Goal: Task Accomplishment & Management: Use online tool/utility

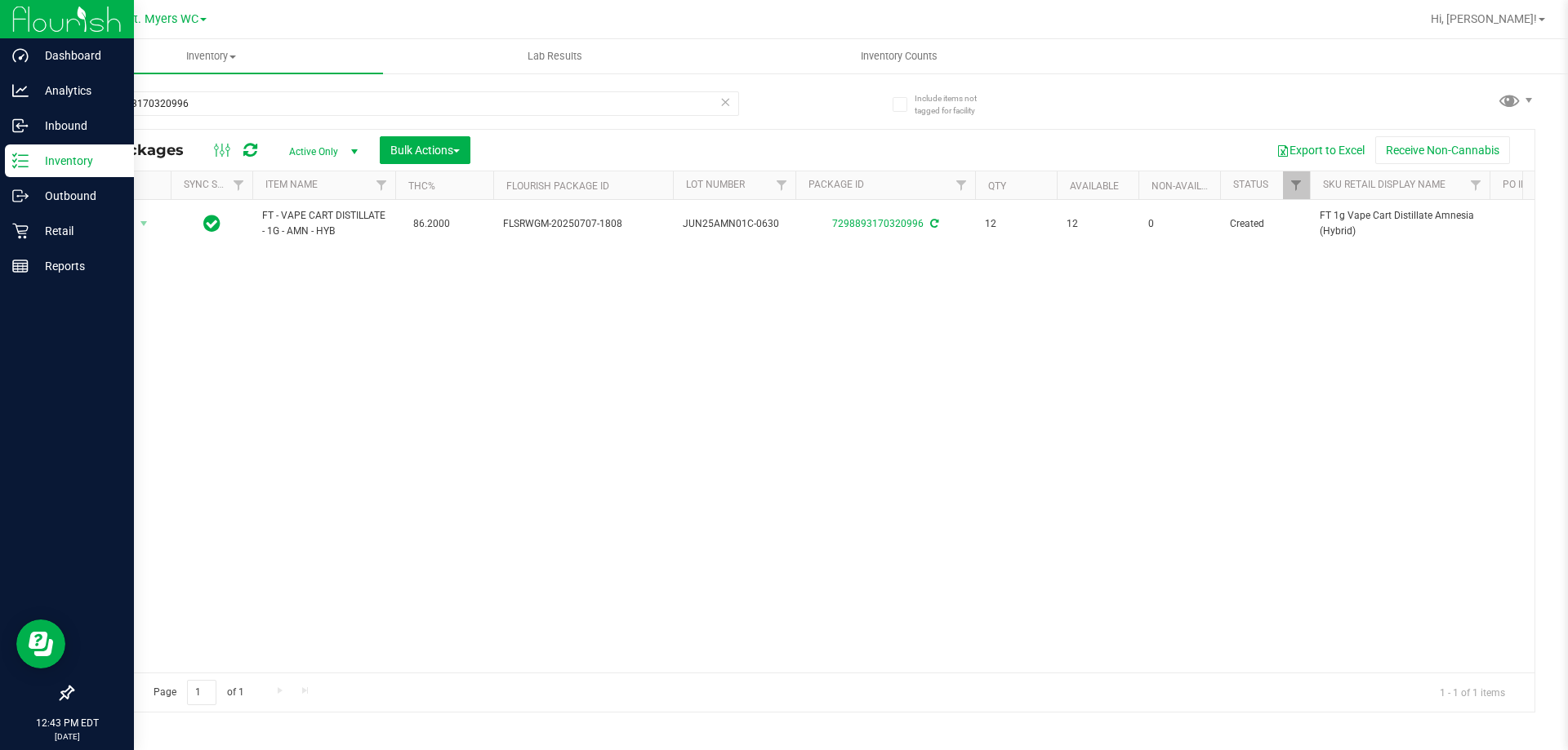
click at [78, 156] on p "Inventory" at bounding box center [77, 161] width 98 height 20
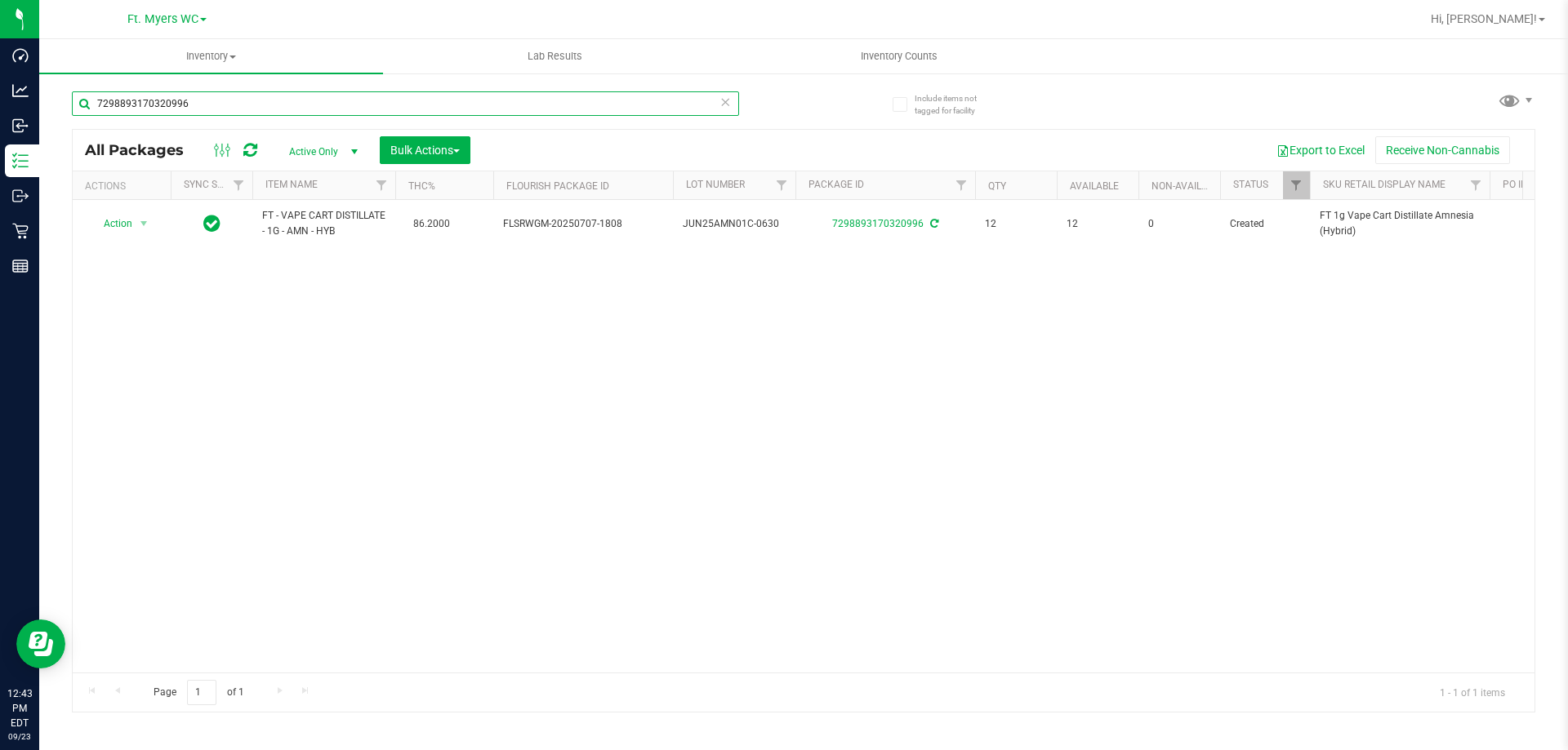
click at [192, 94] on input "7298893170320996" at bounding box center [405, 104] width 667 height 25
type input "7"
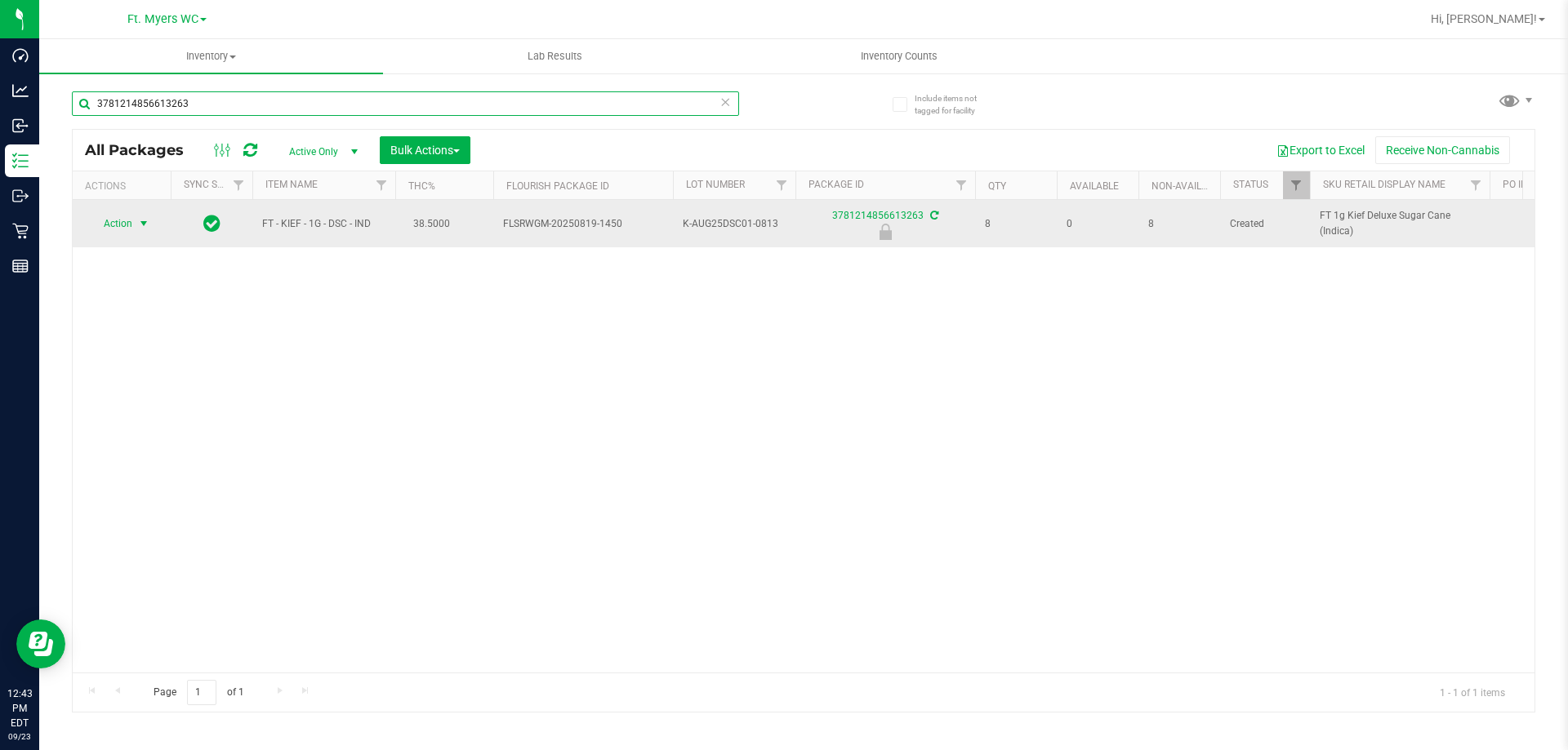
type input "3781214856613263"
click at [144, 219] on span "select" at bounding box center [143, 223] width 13 height 13
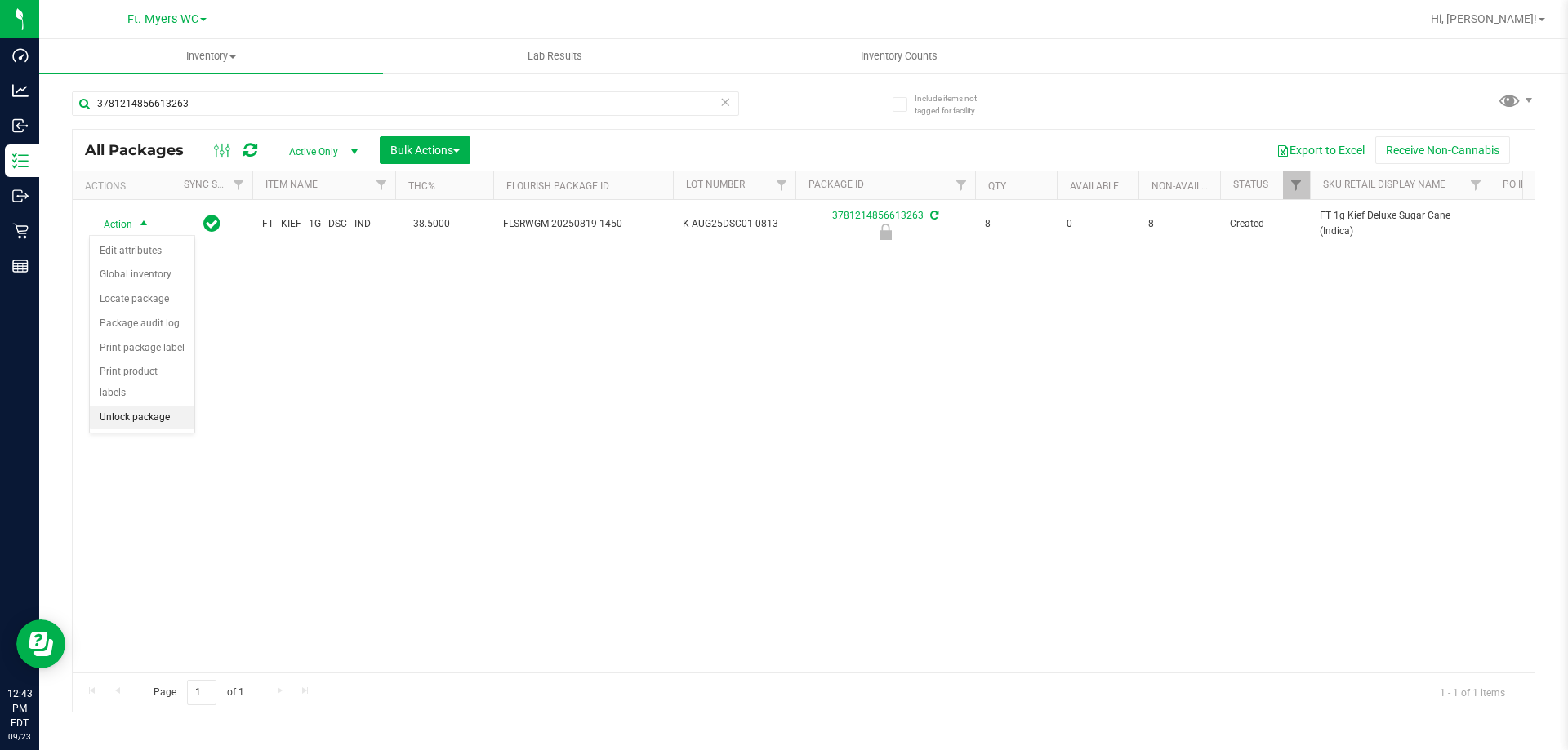
click at [152, 406] on li "Unlock package" at bounding box center [142, 418] width 105 height 25
click at [726, 103] on icon at bounding box center [725, 101] width 11 height 20
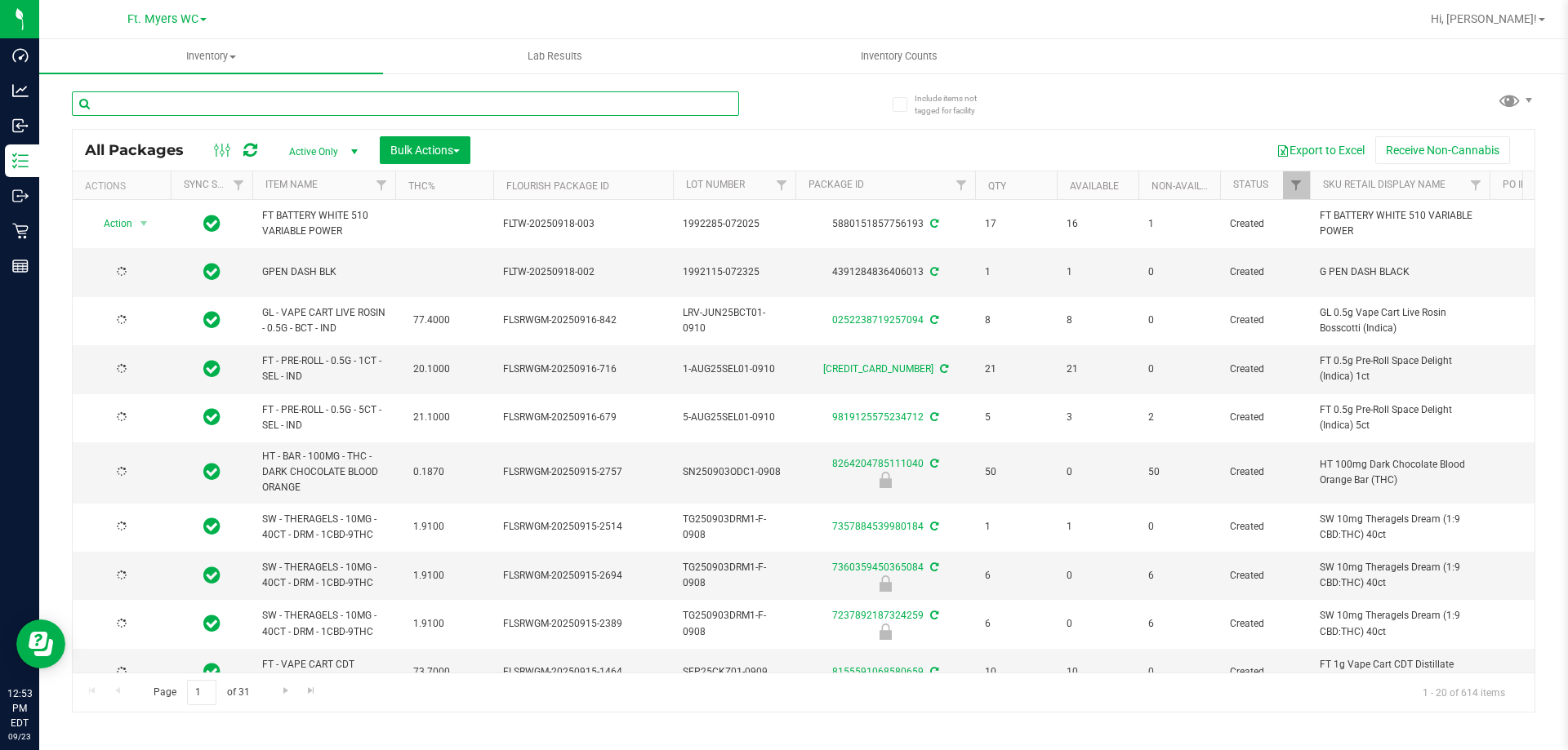
click at [529, 99] on input "text" at bounding box center [405, 104] width 667 height 25
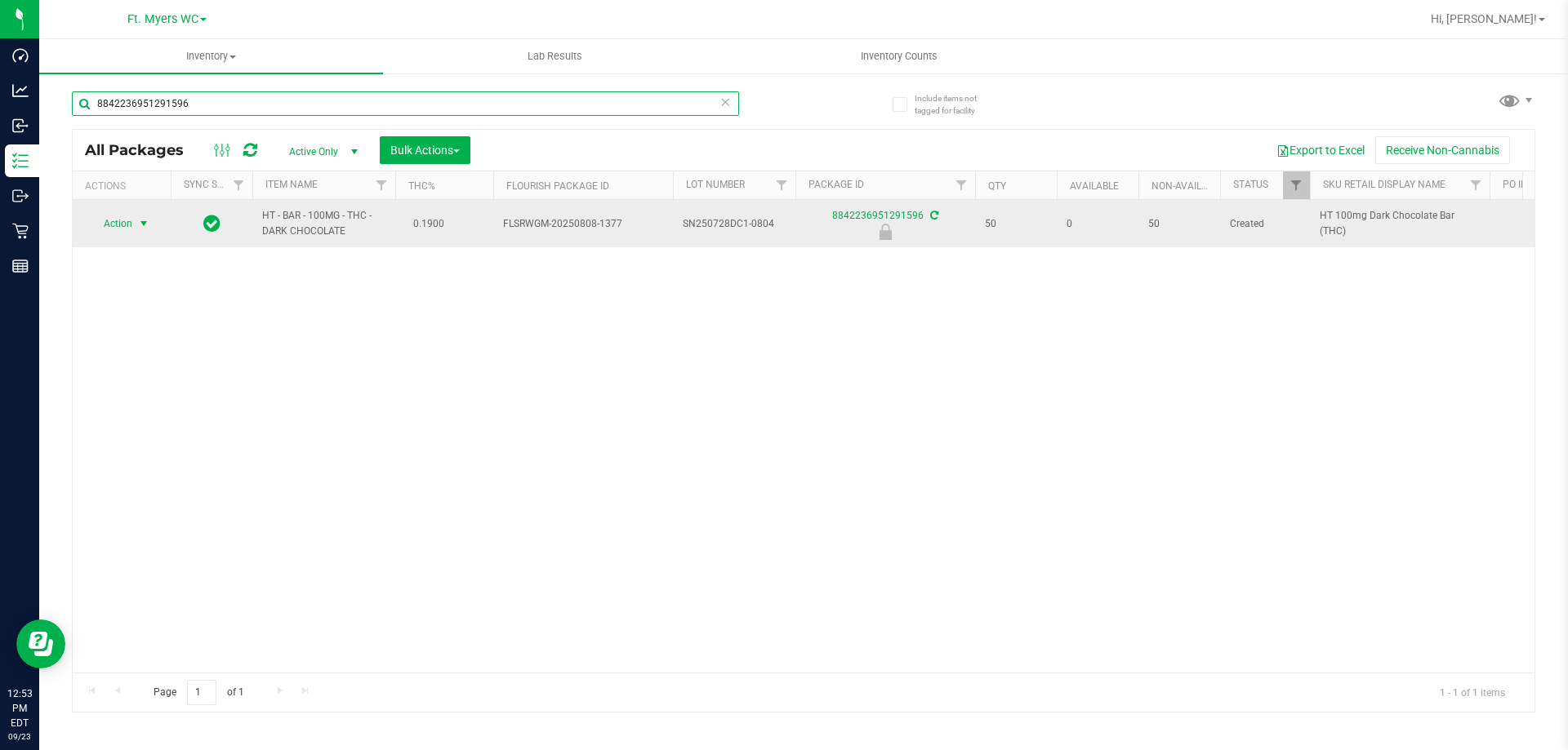
type input "8842236951291596"
click at [139, 222] on span "select" at bounding box center [143, 223] width 13 height 13
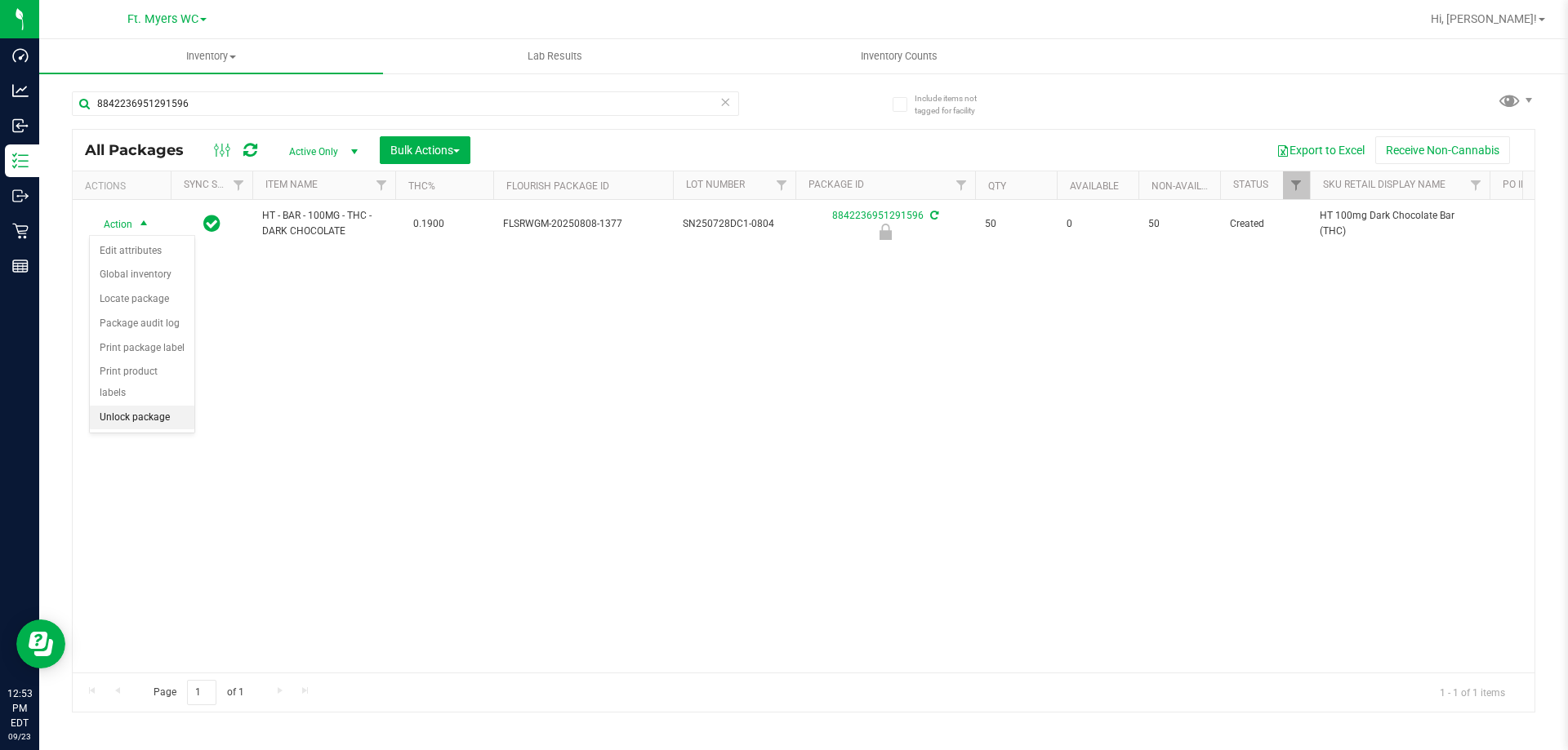
click at [172, 406] on li "Unlock package" at bounding box center [142, 418] width 105 height 25
click at [726, 100] on icon at bounding box center [725, 101] width 11 height 20
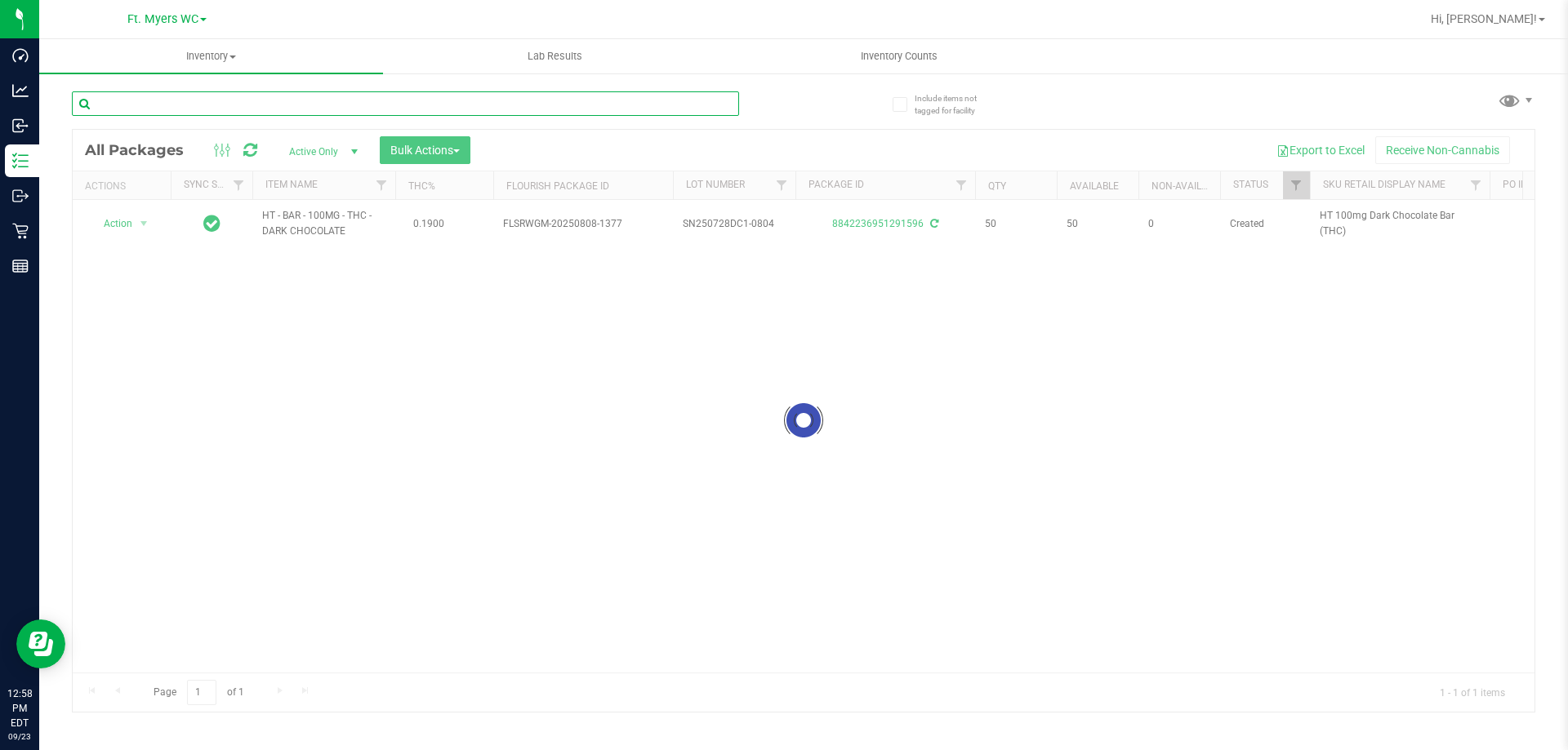
click at [332, 96] on input "text" at bounding box center [405, 104] width 667 height 25
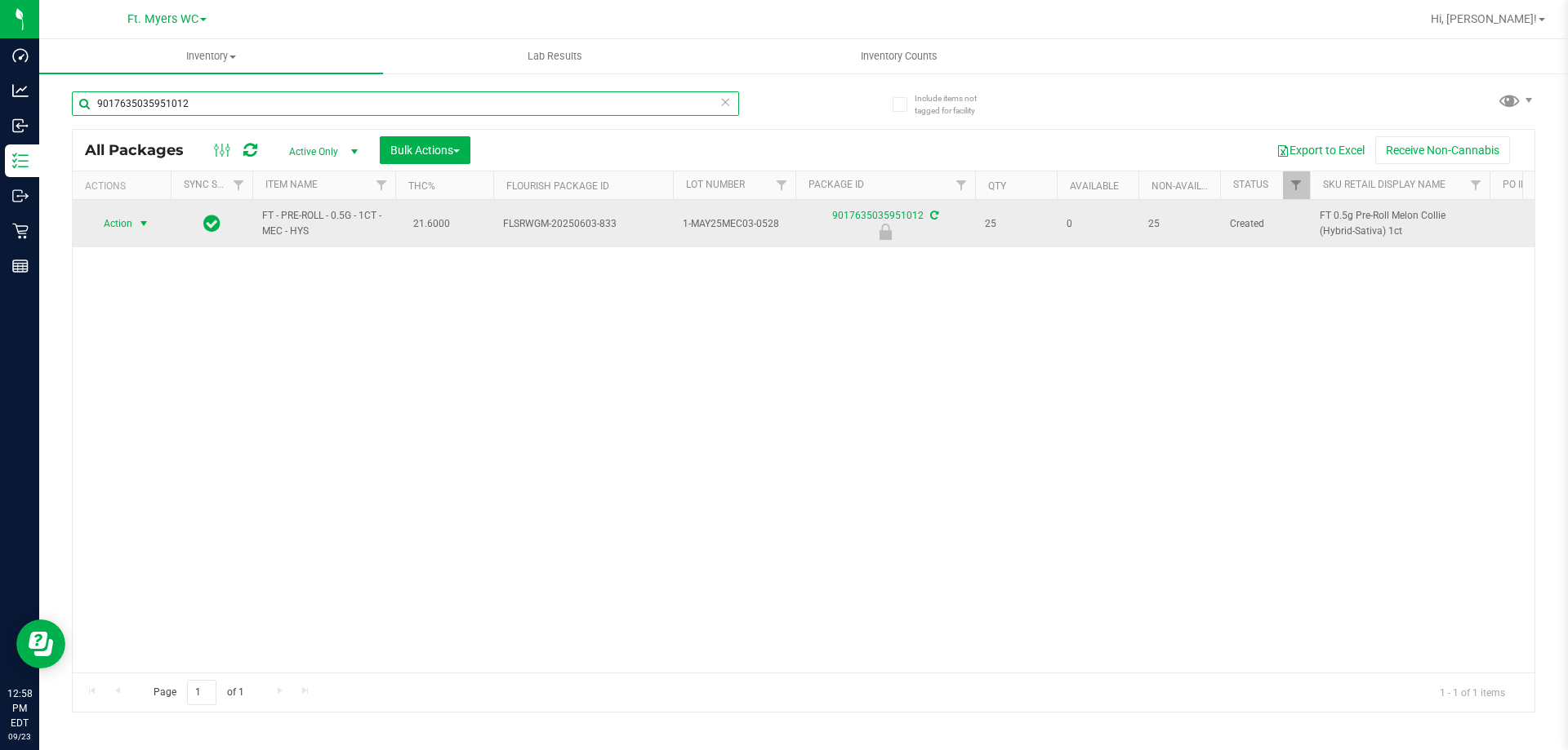
type input "9017635035951012"
click at [144, 226] on span "select" at bounding box center [143, 223] width 13 height 13
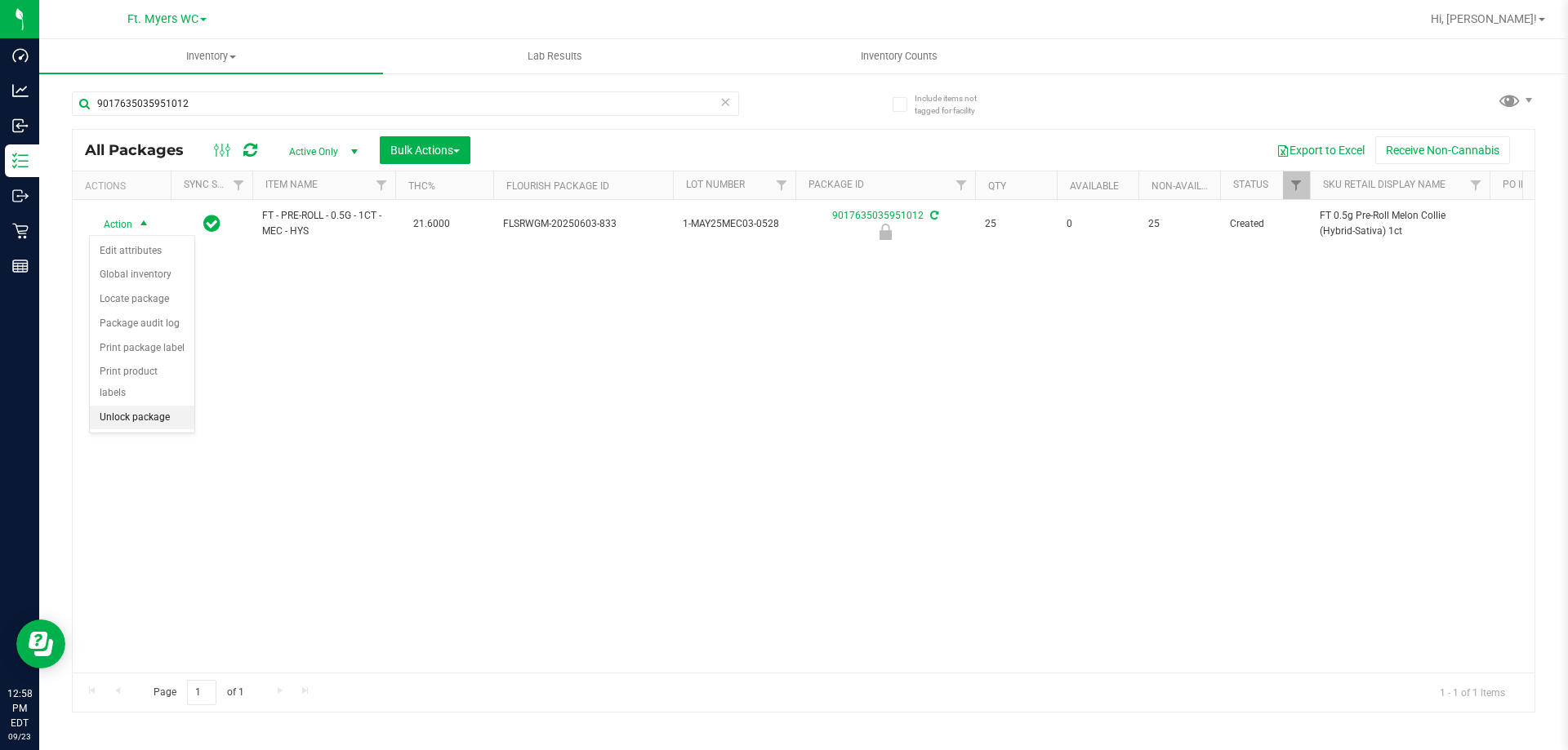
click at [137, 406] on li "Unlock package" at bounding box center [142, 418] width 105 height 25
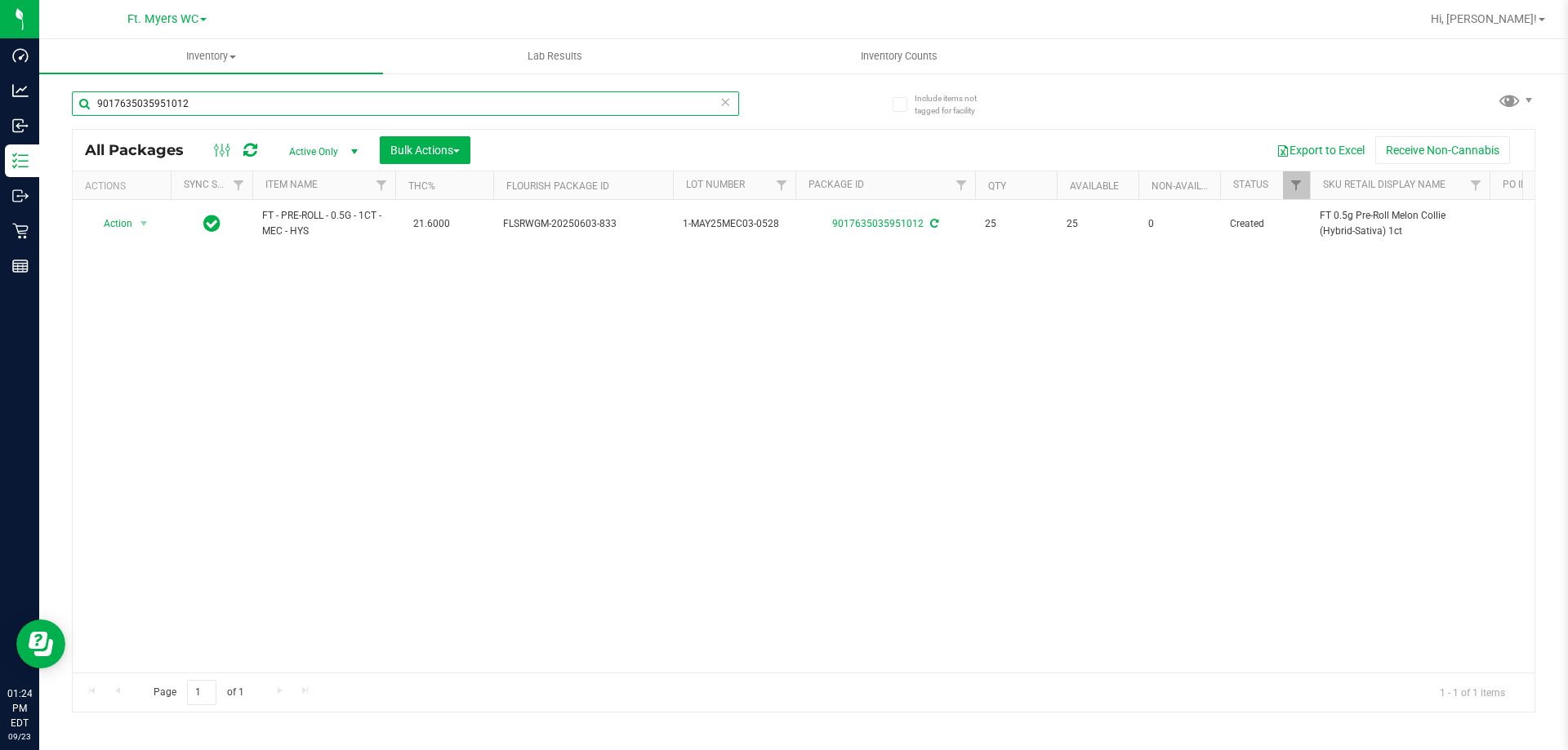
click at [220, 101] on input "9017635035951012" at bounding box center [405, 104] width 667 height 25
type input "9"
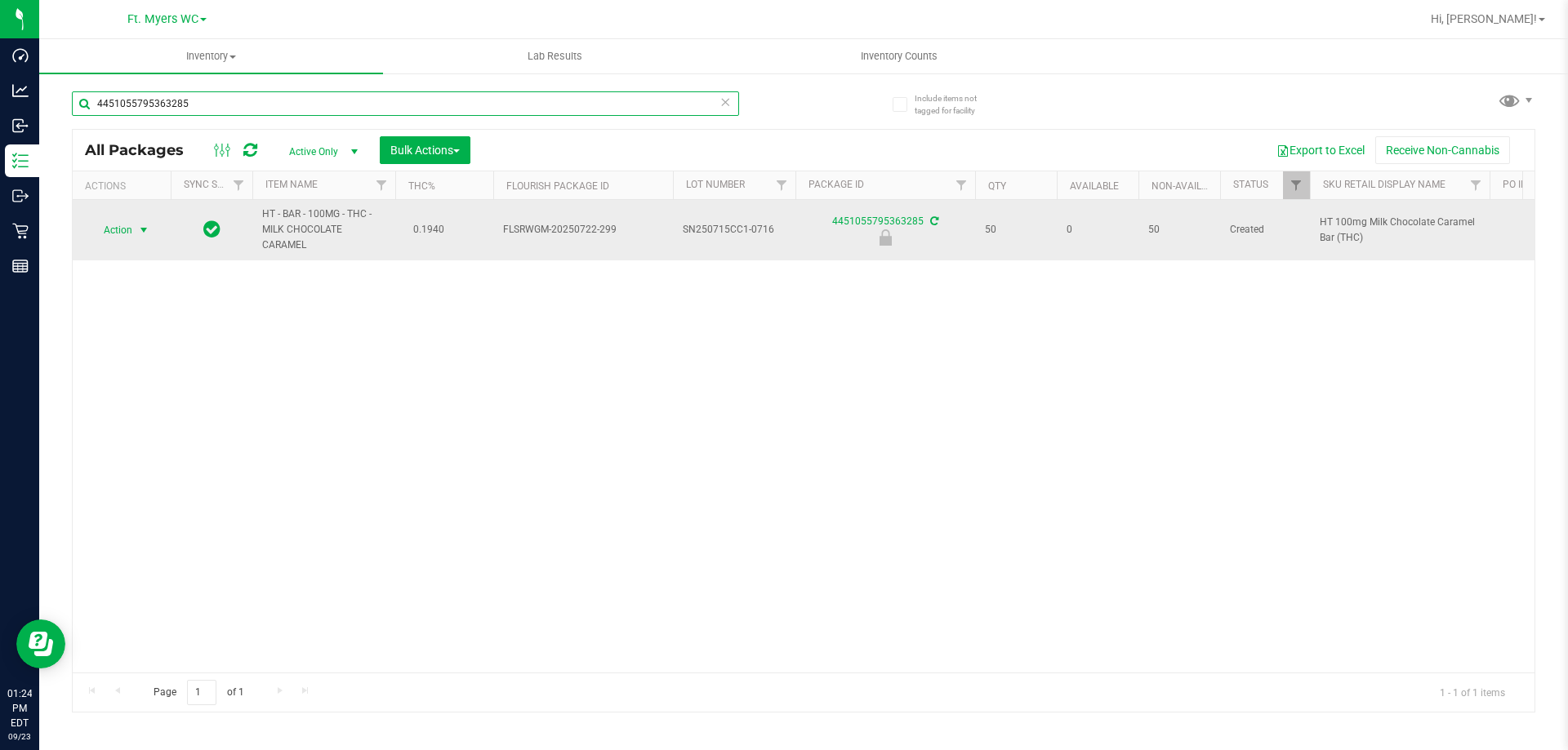
type input "4451055795363285"
click at [128, 224] on span "Action" at bounding box center [111, 230] width 44 height 23
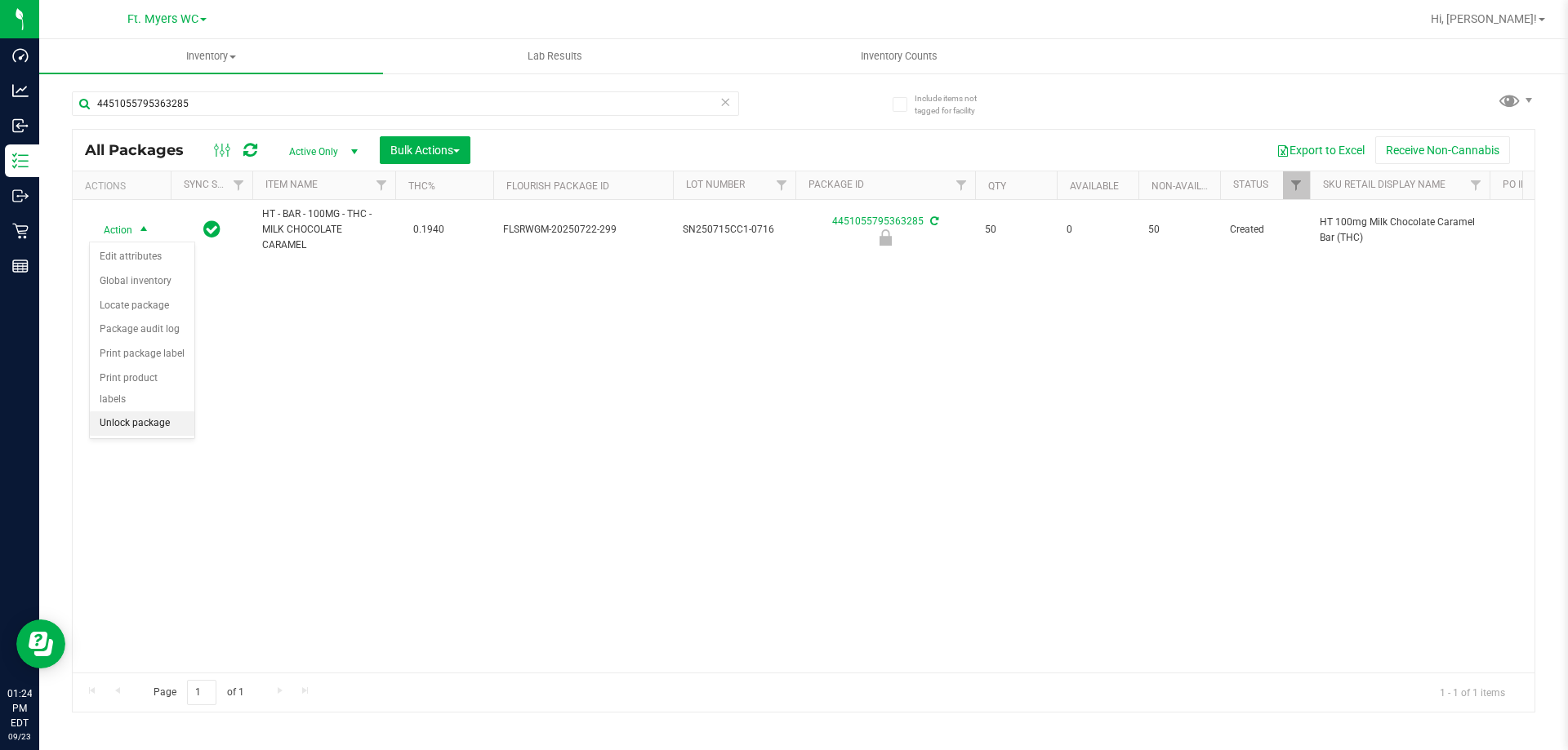
click at [128, 412] on li "Unlock package" at bounding box center [142, 423] width 105 height 25
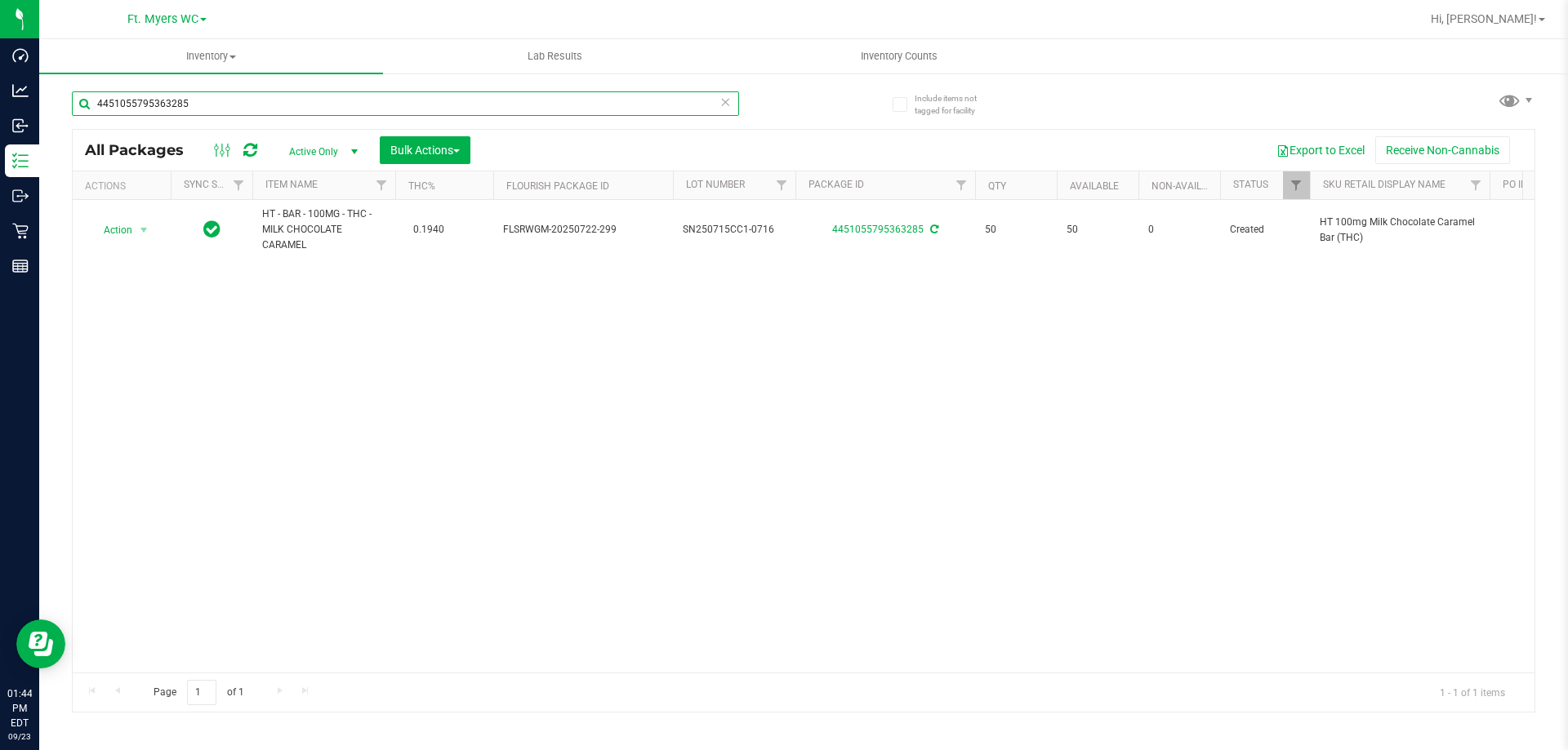
click at [205, 111] on input "4451055795363285" at bounding box center [405, 104] width 667 height 25
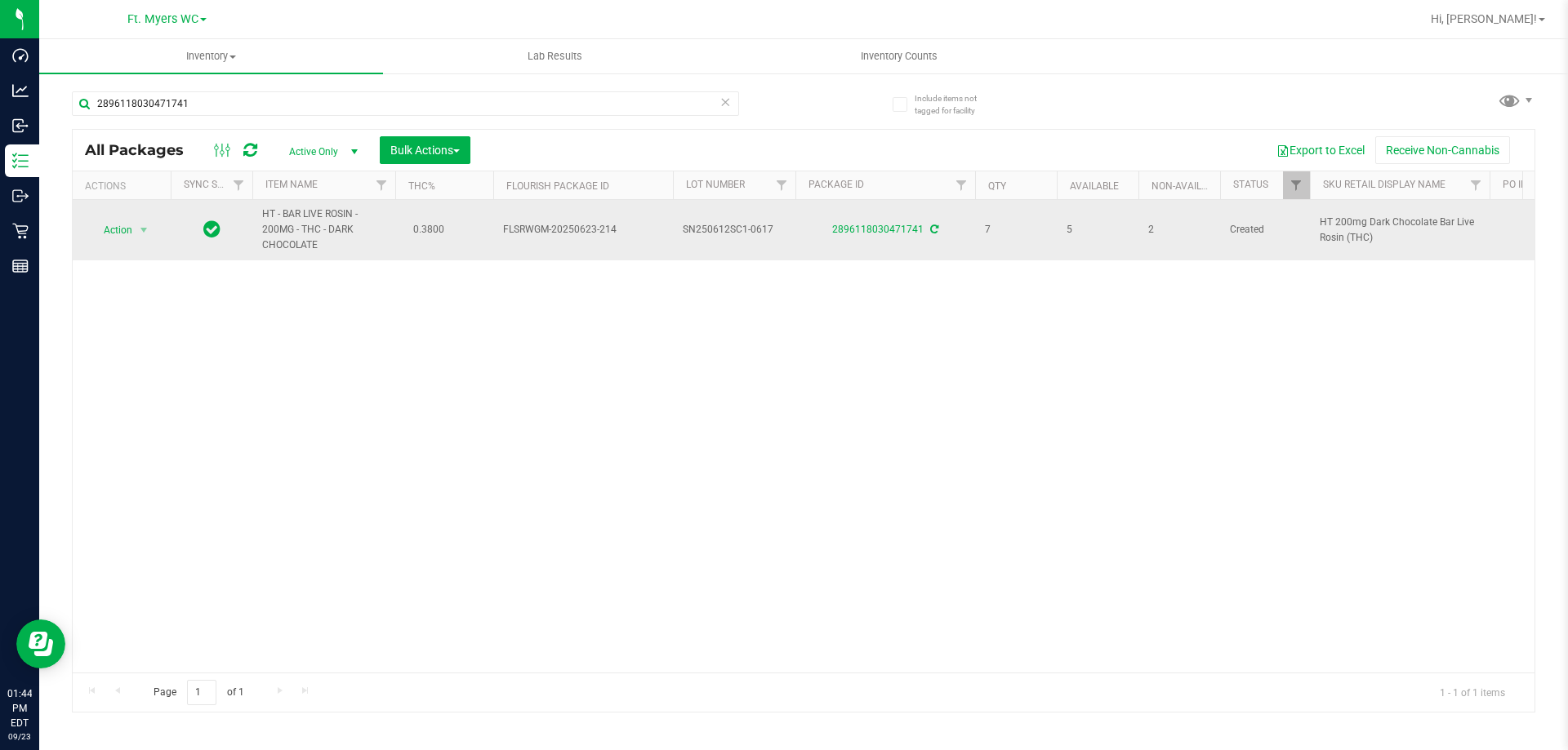
click at [122, 226] on span "Action" at bounding box center [111, 230] width 44 height 23
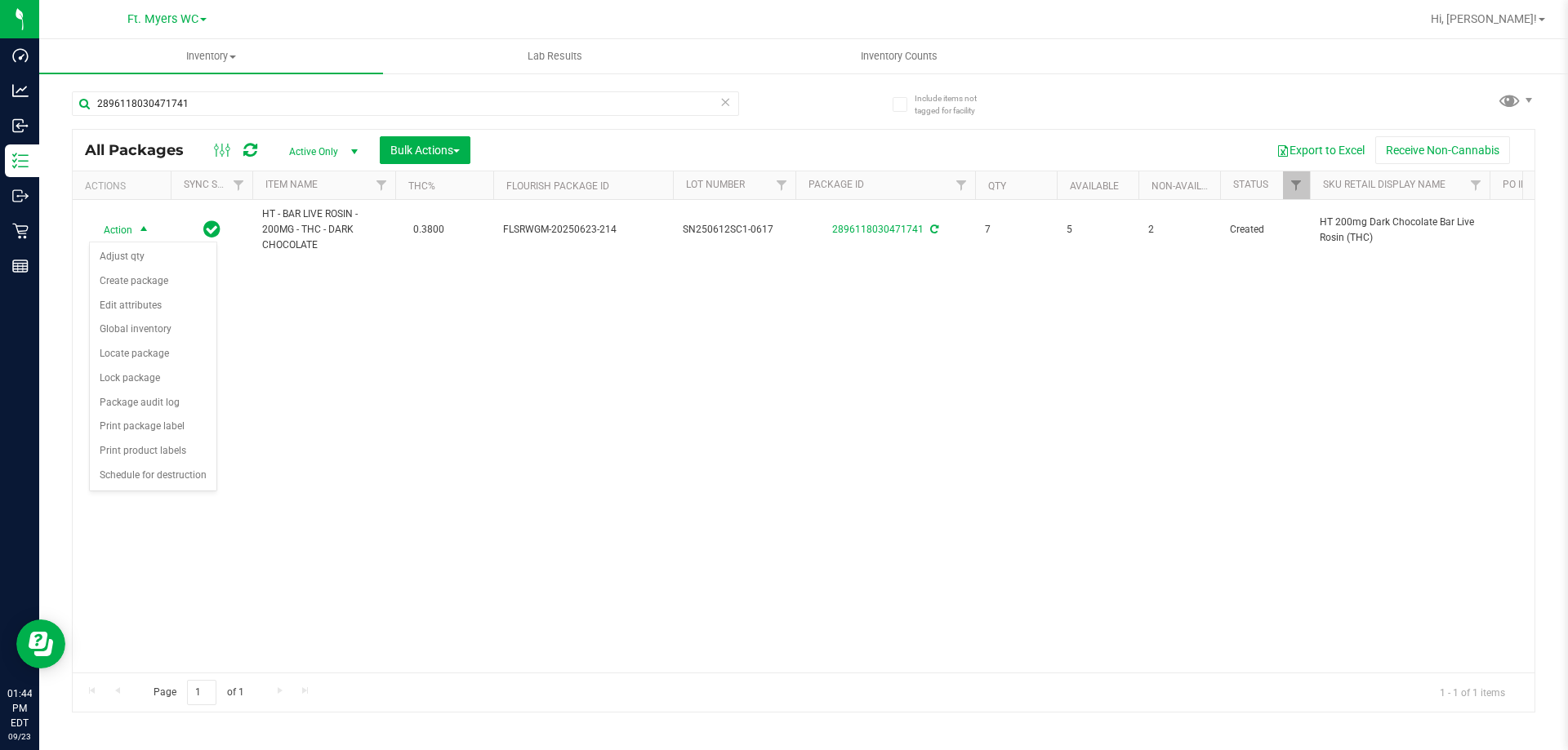
click at [421, 435] on div "Action Action Adjust qty Create package Edit attributes Global inventory Locate…" at bounding box center [803, 436] width 1462 height 473
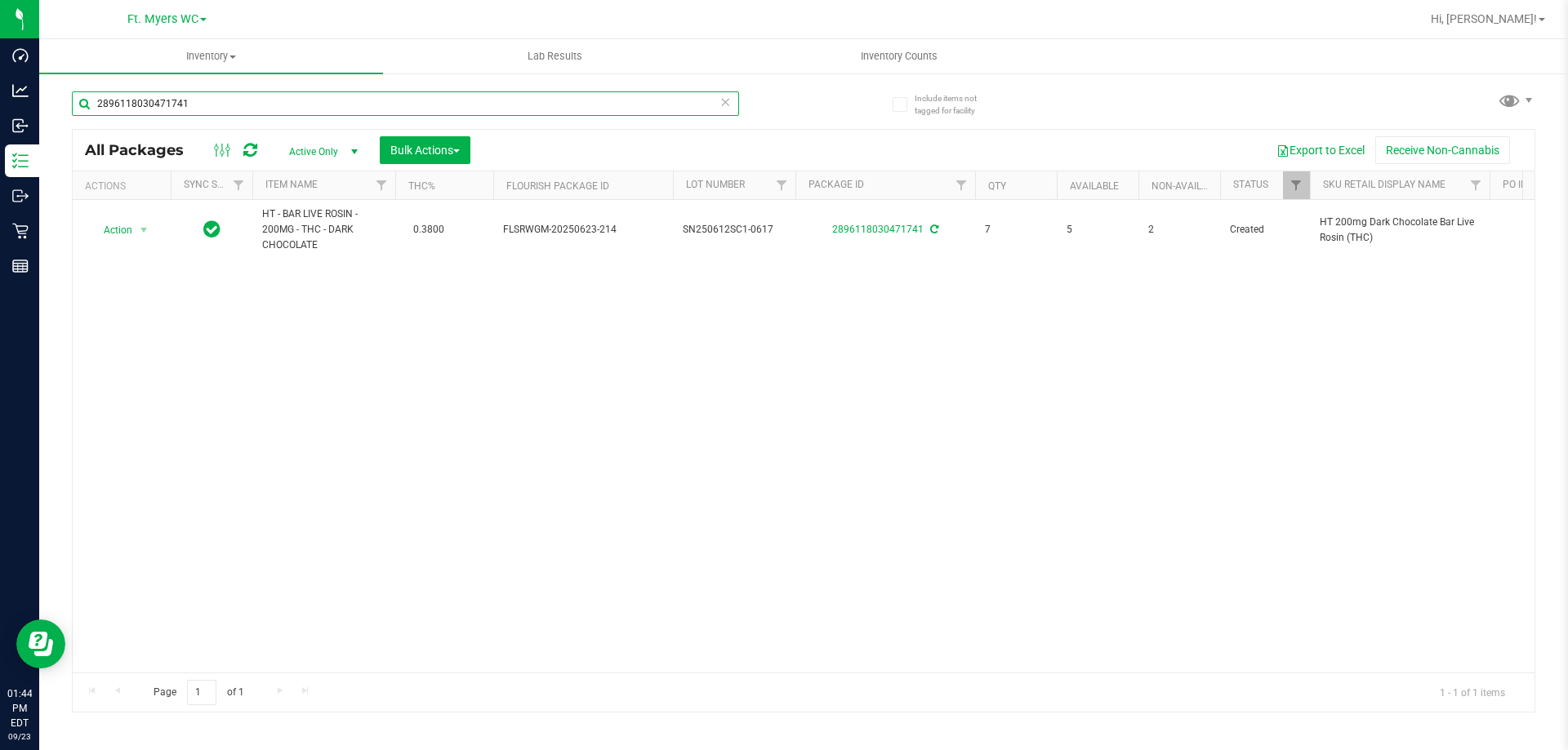
click at [297, 107] on input "2896118030471741" at bounding box center [405, 104] width 667 height 25
type input "2"
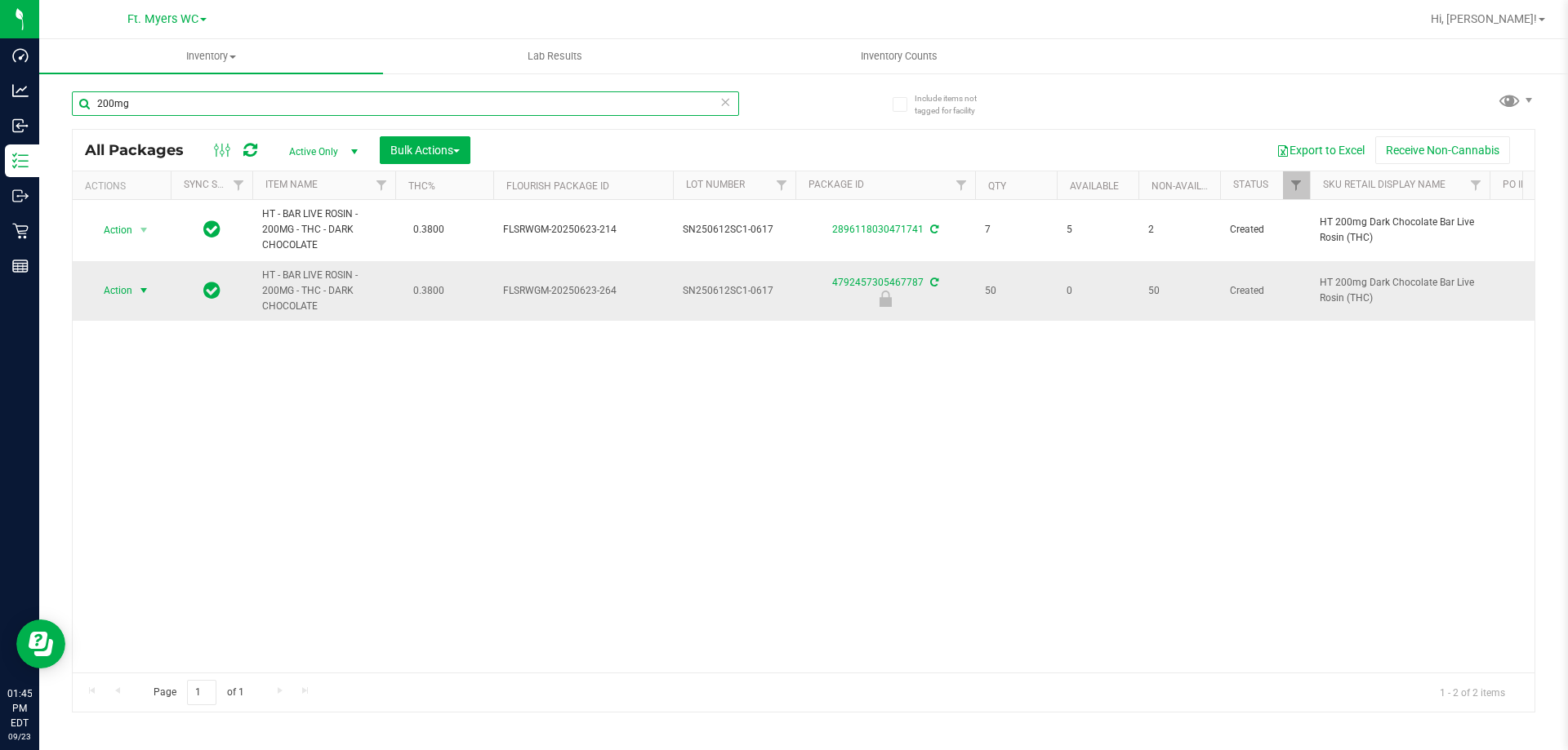
type input "200mg"
click at [139, 293] on span "select" at bounding box center [143, 290] width 13 height 13
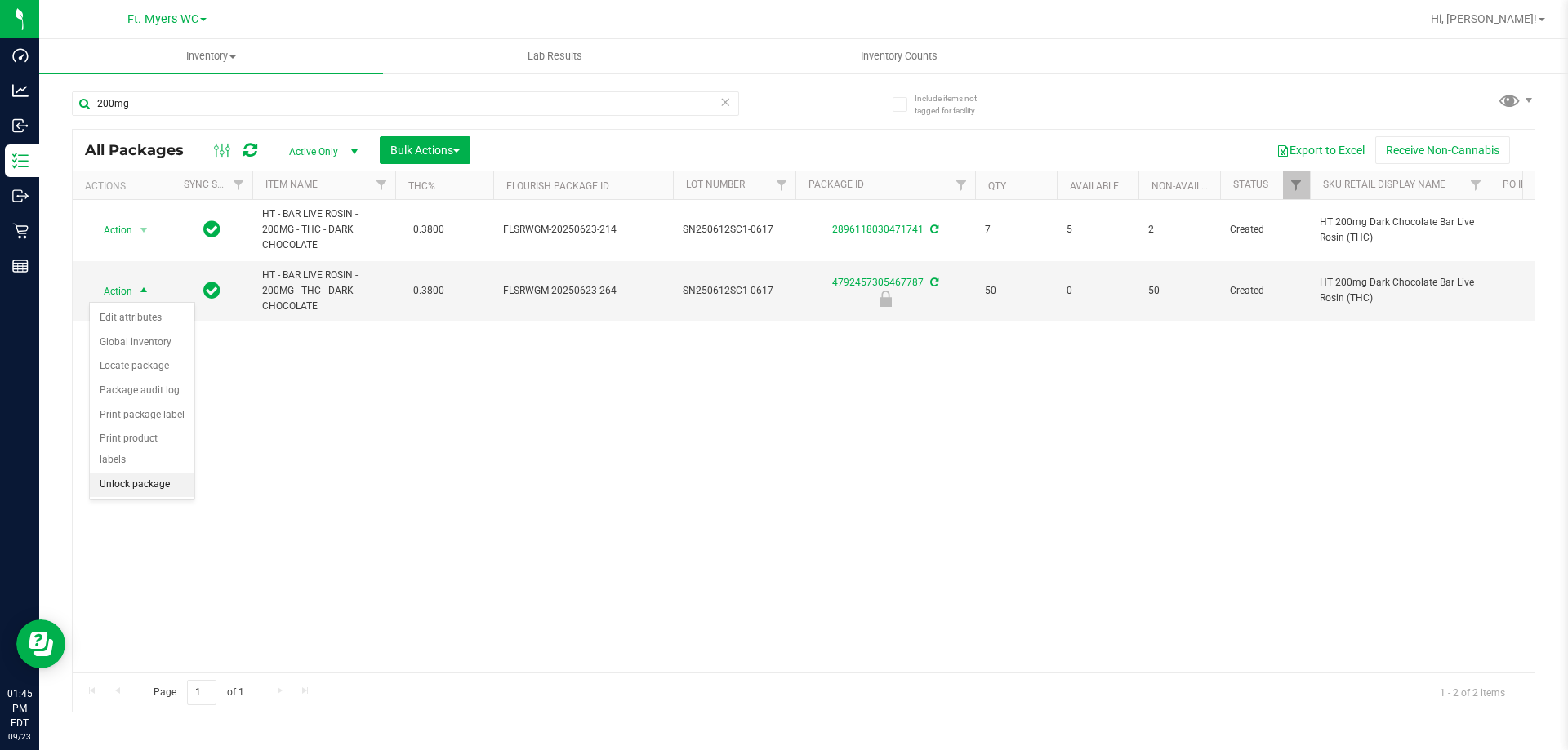
click at [161, 473] on li "Unlock package" at bounding box center [142, 485] width 105 height 25
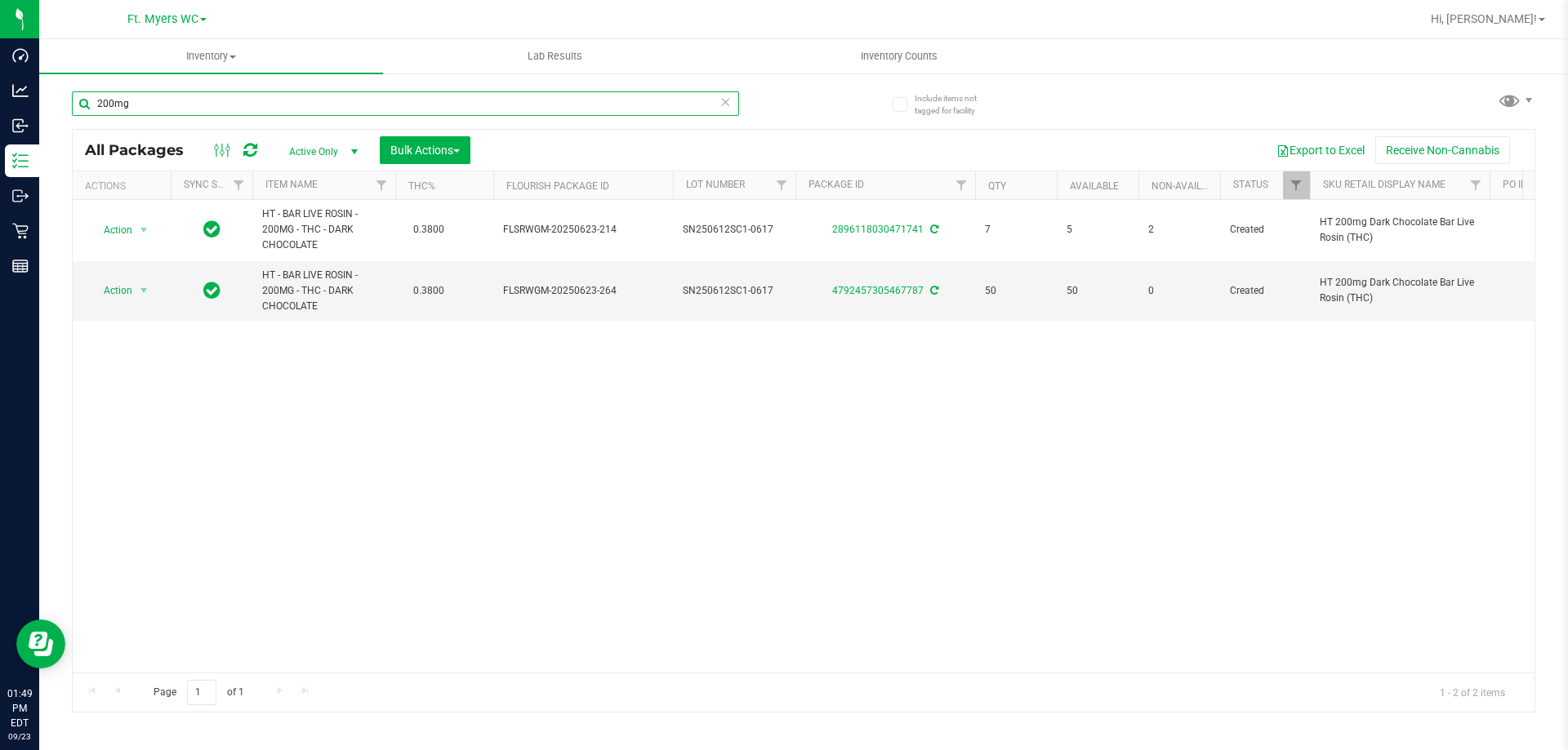
click at [142, 104] on input "200mg" at bounding box center [405, 104] width 667 height 25
type input "2"
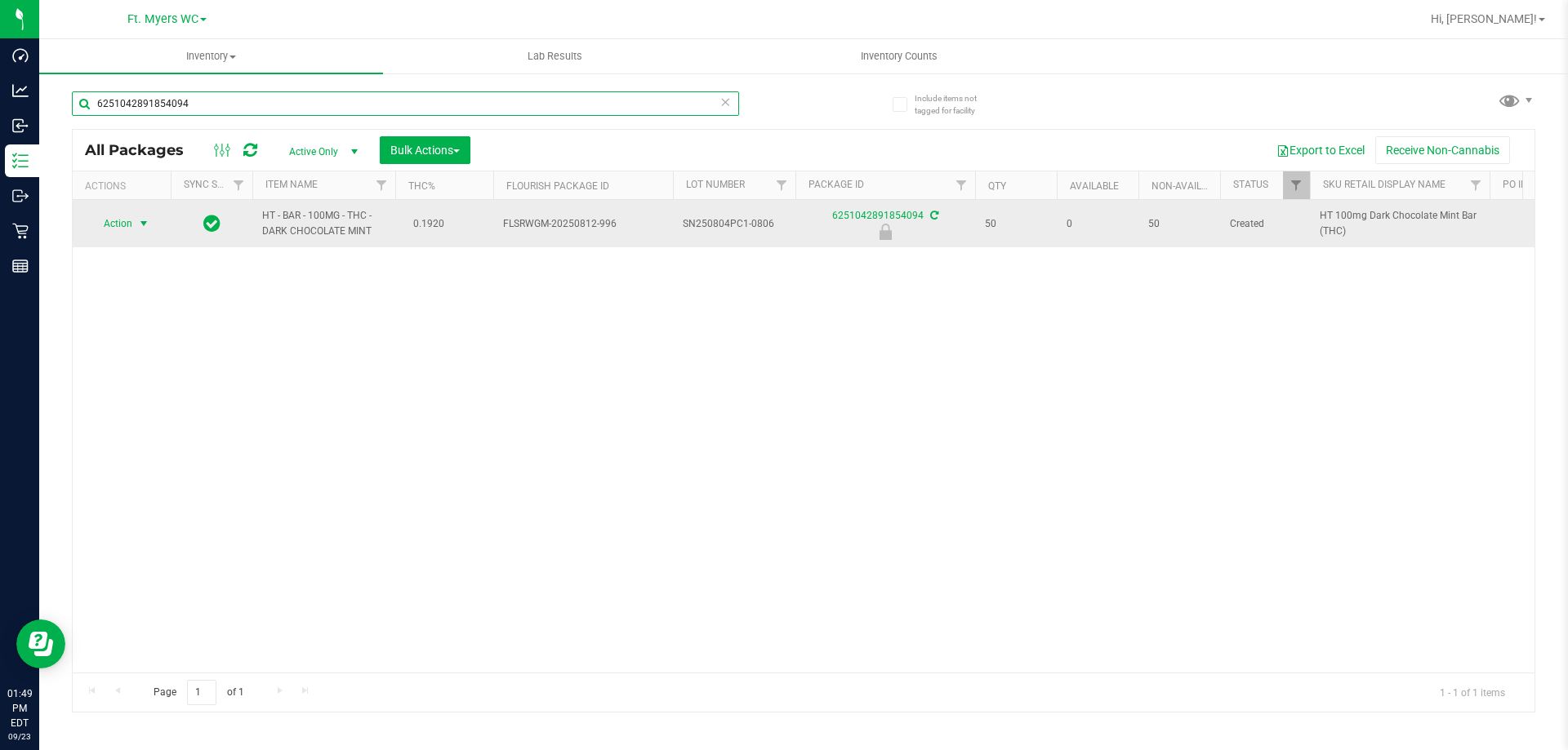
type input "6251042891854094"
click at [132, 220] on span "Action" at bounding box center [111, 224] width 44 height 23
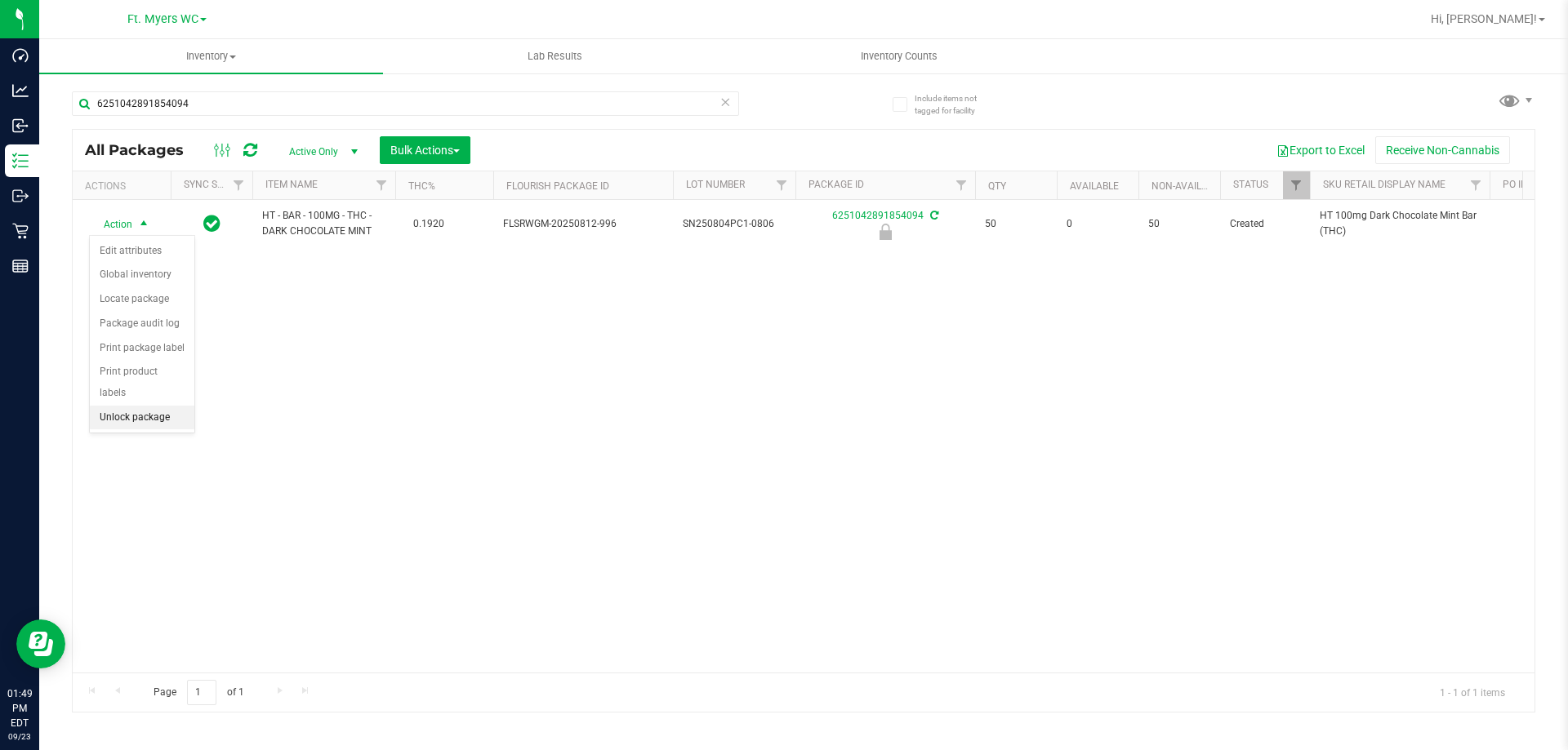
click at [173, 406] on li "Unlock package" at bounding box center [142, 418] width 105 height 25
